Goal: Task Accomplishment & Management: Use online tool/utility

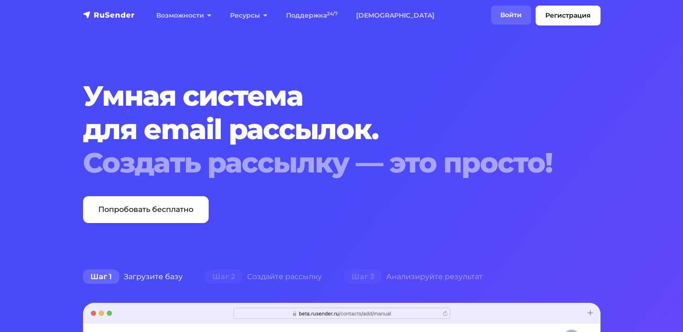
click at [504, 17] on link "Войти" at bounding box center [511, 15] width 40 height 19
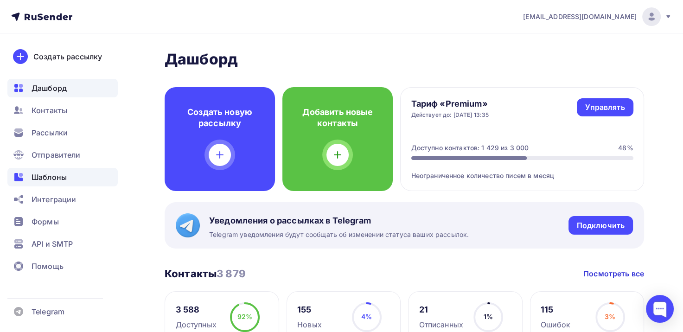
click at [70, 174] on div "Шаблоны" at bounding box center [62, 177] width 110 height 19
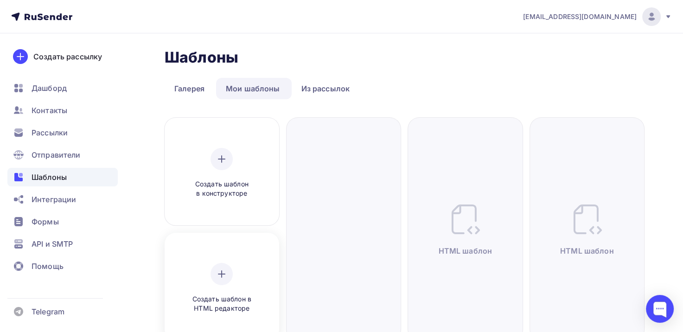
click at [237, 297] on span "Создать шаблон в HTML редакторе" at bounding box center [222, 303] width 88 height 19
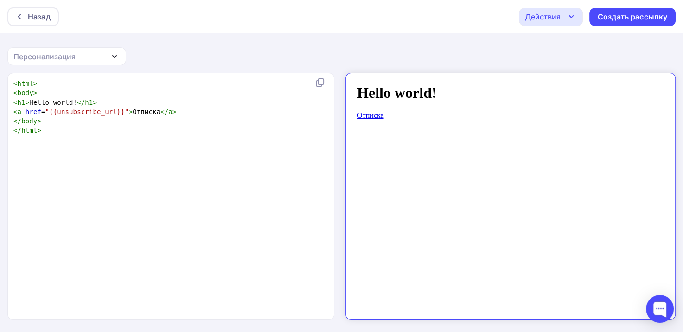
scroll to position [3, 0]
type textarea "<html> <body> <h1>Hello world!</h1> <a href="{{unsubscribe_url}}">Отписка</a> <…"
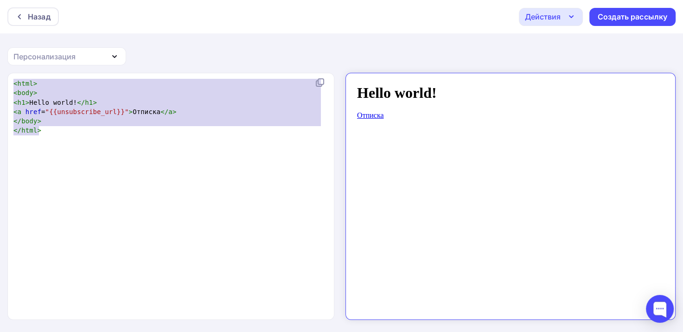
drag, startPoint x: 59, startPoint y: 139, endPoint x: -7, endPoint y: 79, distance: 90.0
click at [0, 79] on html "Назад Действия Отправить тестовое письмо Сохранить в Мои шаблоны Выйти без сохр…" at bounding box center [341, 166] width 683 height 332
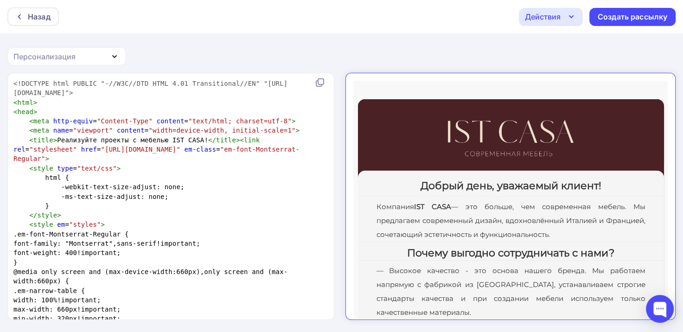
scroll to position [3690, 0]
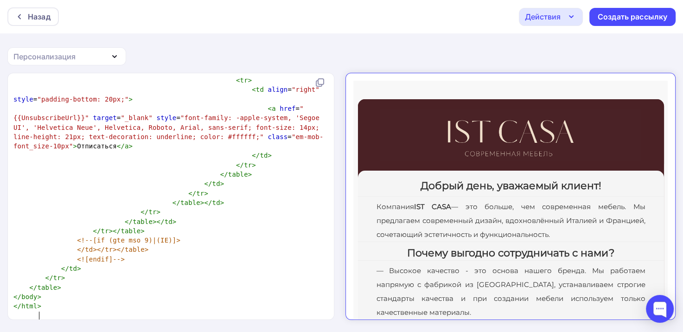
click at [552, 19] on div "Действия" at bounding box center [543, 16] width 36 height 11
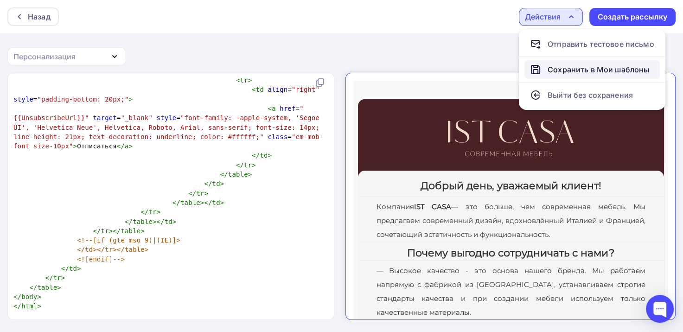
click at [563, 70] on div "Сохранить в Мои шаблоны" at bounding box center [599, 69] width 102 height 11
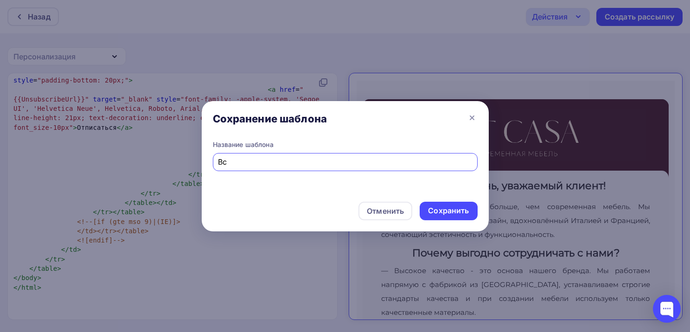
type input "B"
type input "Ист каса"
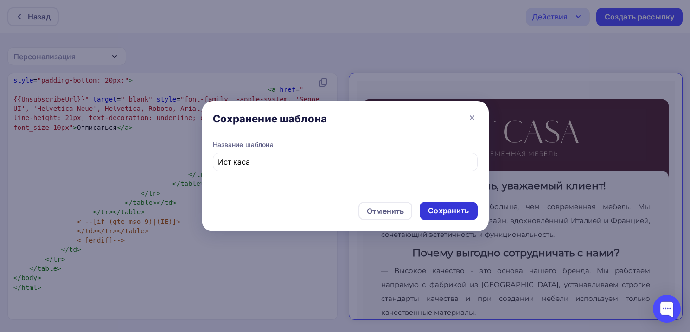
click at [437, 205] on div "Сохранить" at bounding box center [449, 211] width 58 height 19
